Goal: Task Accomplishment & Management: Manage account settings

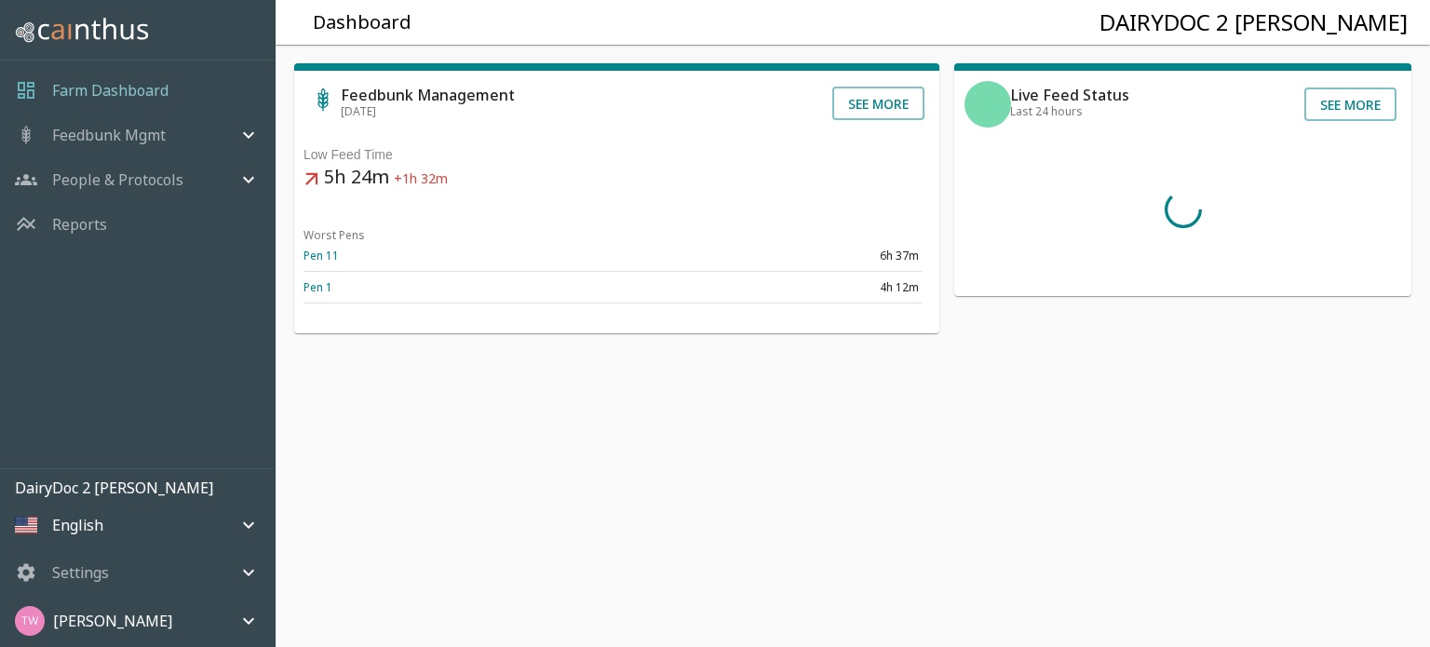
click at [158, 614] on div "[PERSON_NAME]" at bounding box center [126, 621] width 223 height 30
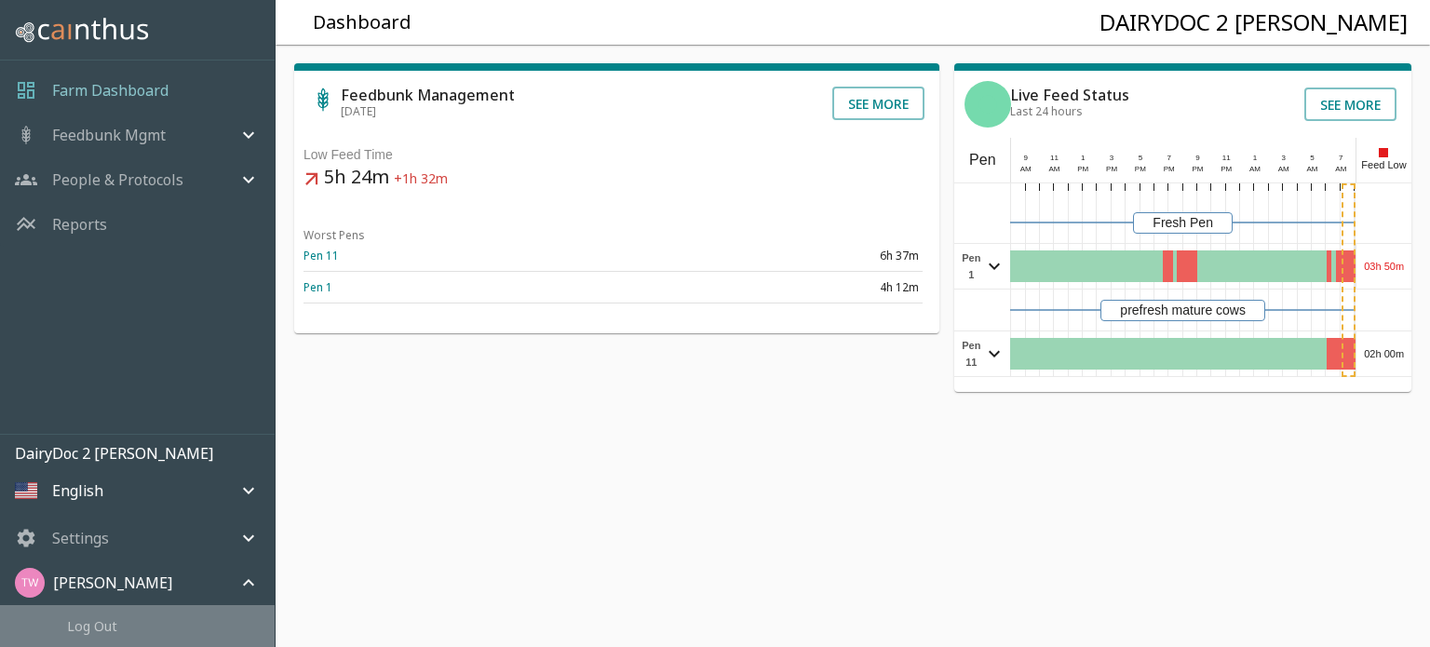
click at [141, 624] on span "Log Out" at bounding box center [163, 626] width 193 height 20
